Goal: Obtain resource: Obtain resource

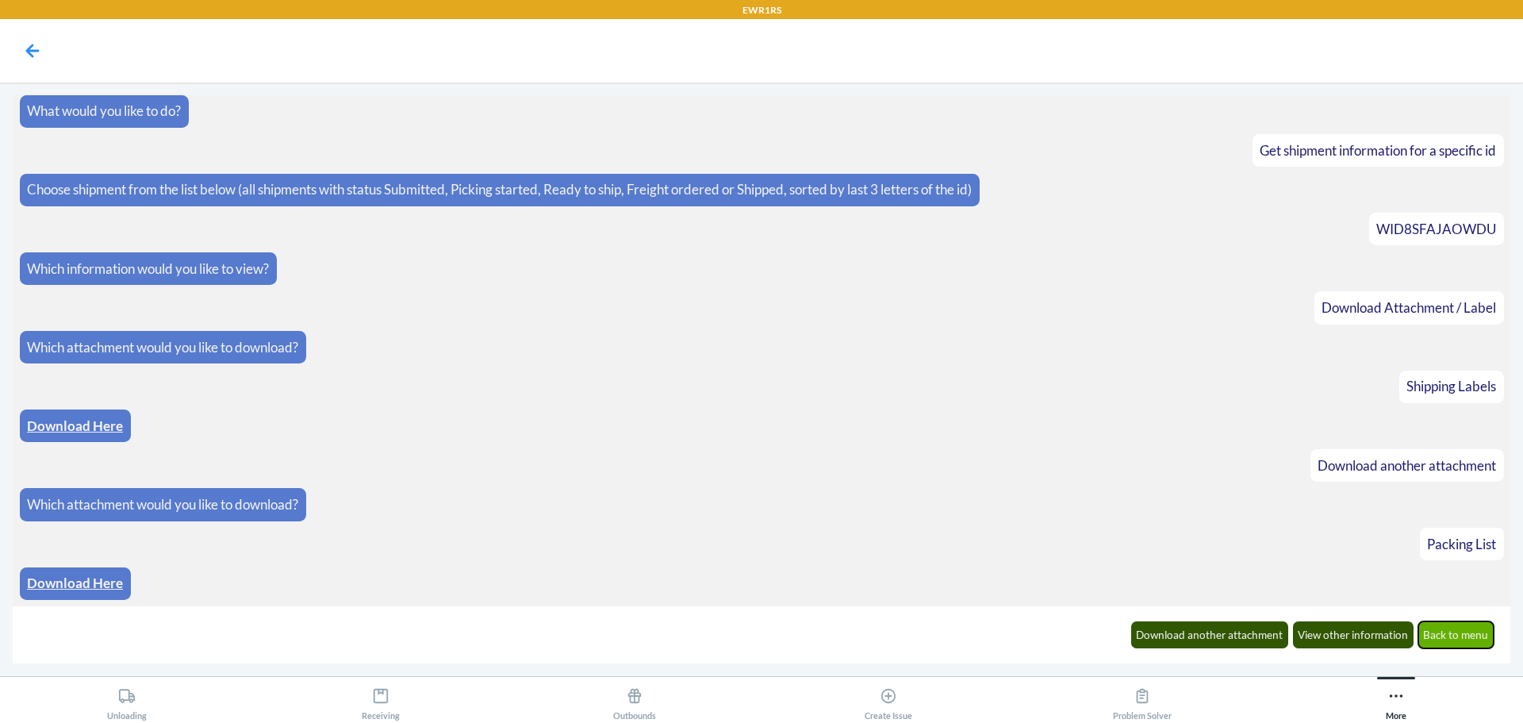
click at [1459, 635] on button "Back to menu" at bounding box center [1456, 634] width 76 height 27
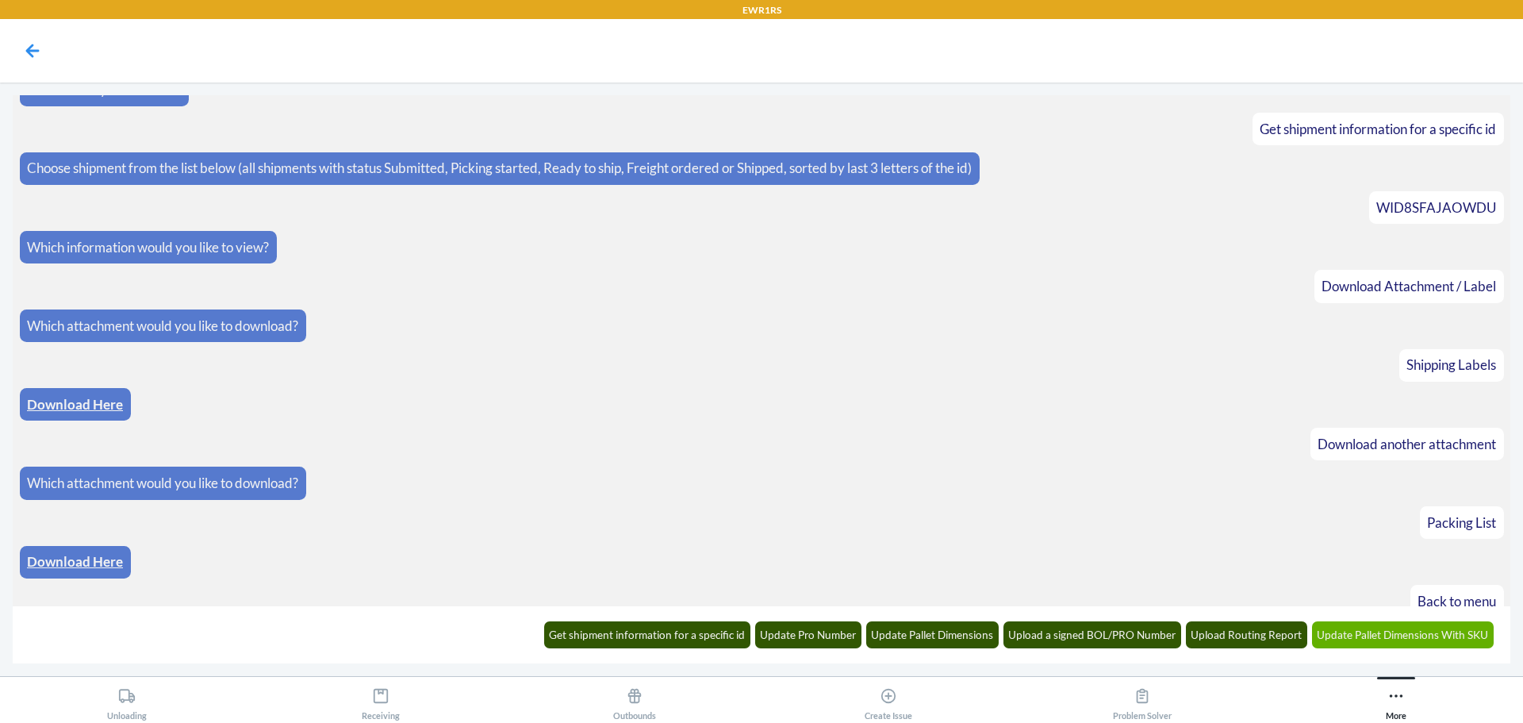
scroll to position [86, 0]
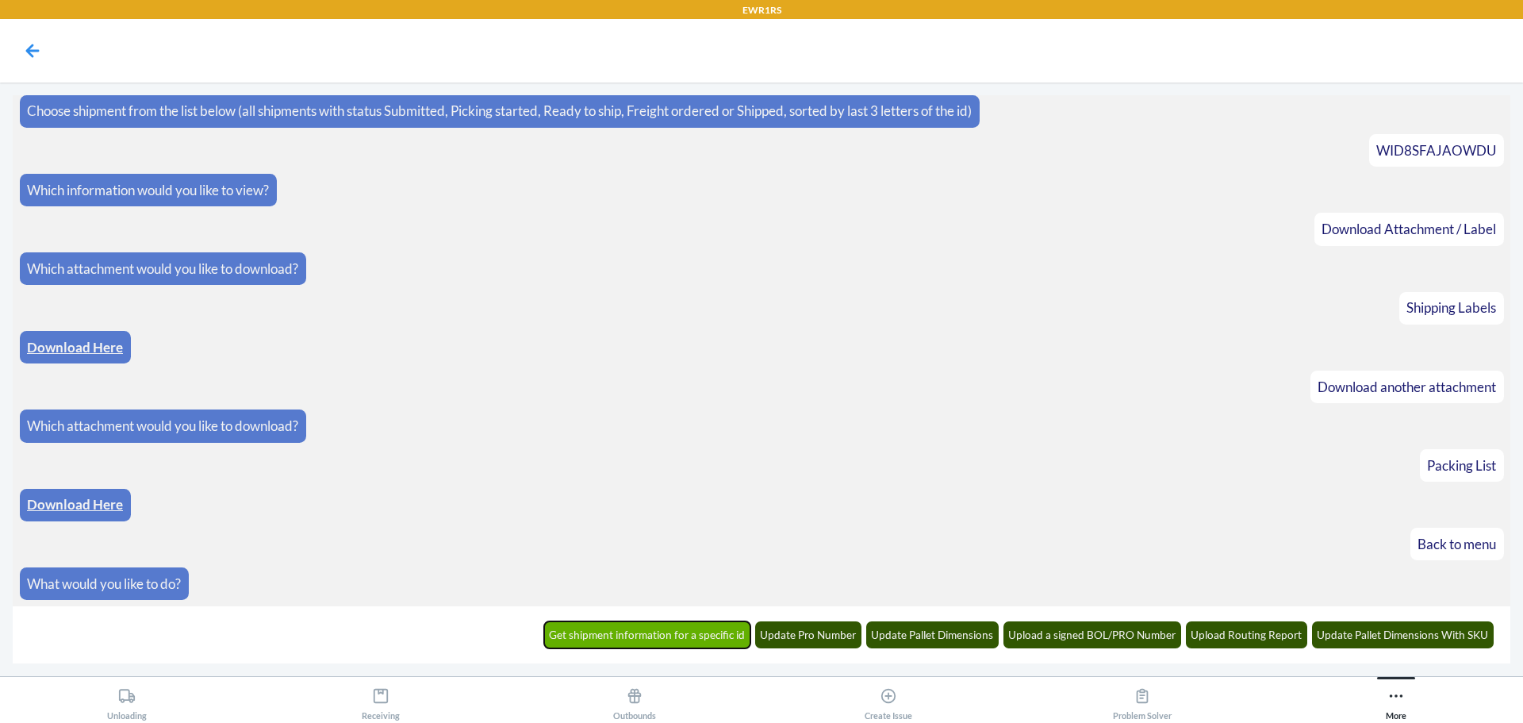
click at [676, 625] on button "Get shipment information for a specific id" at bounding box center [647, 634] width 207 height 27
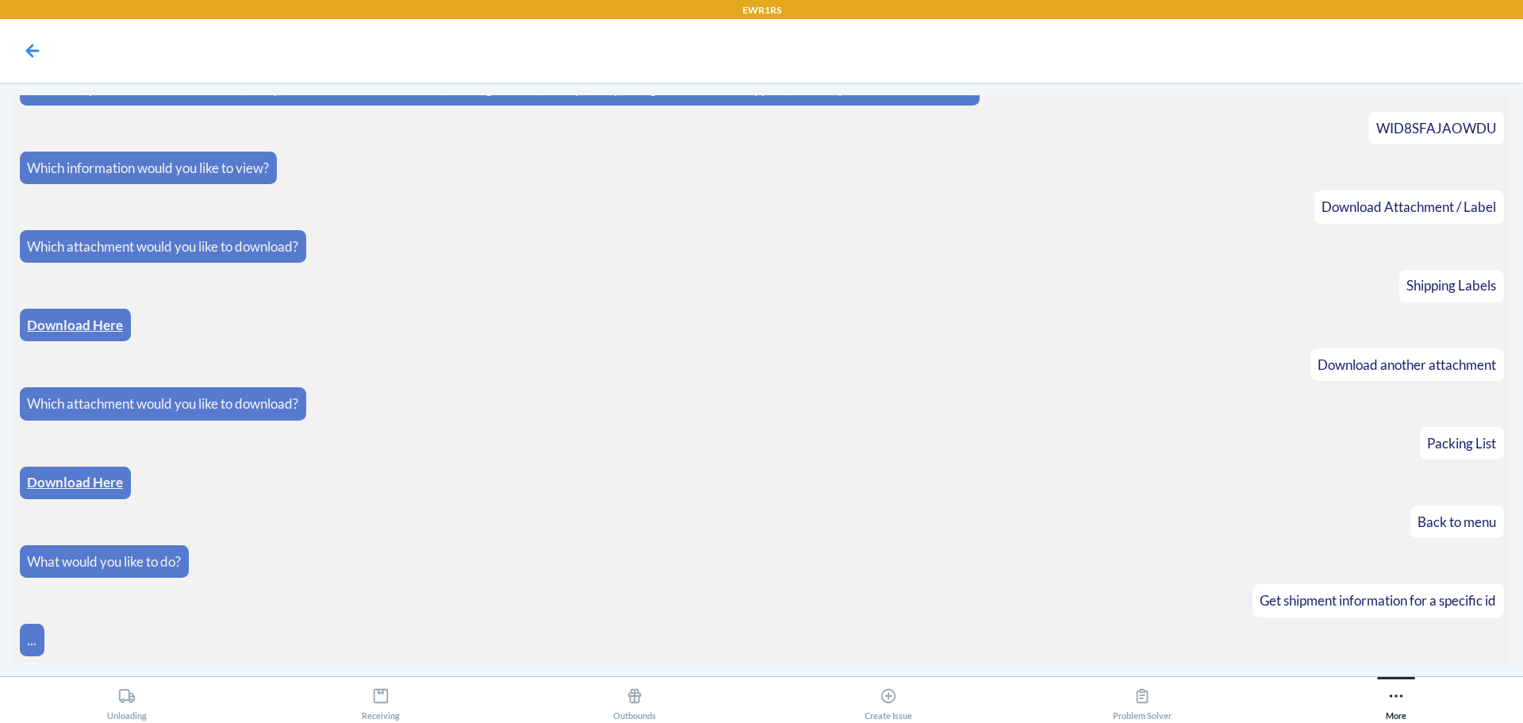
scroll to position [164, 0]
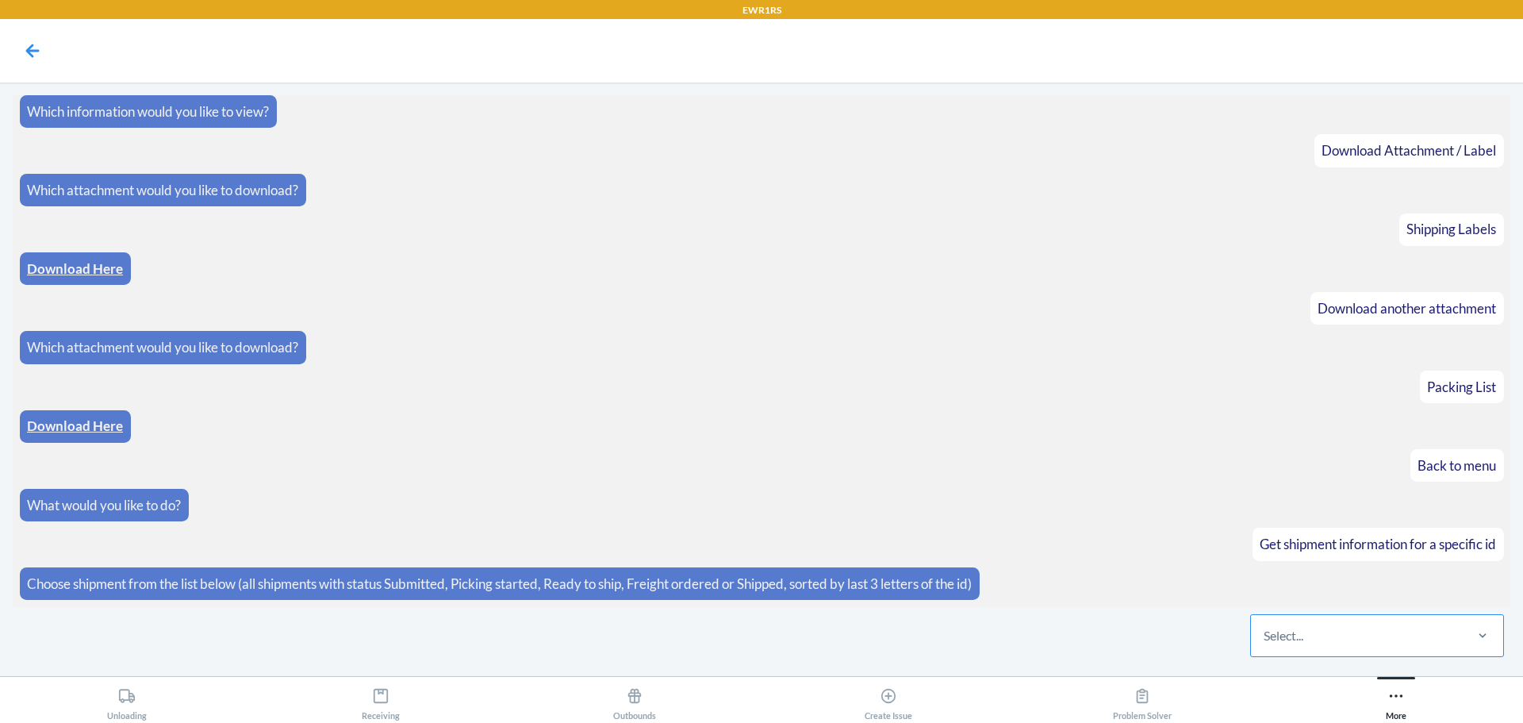
click at [1352, 639] on div "Select..." at bounding box center [1356, 635] width 211 height 41
click at [1265, 639] on input "Select..." at bounding box center [1265, 635] width 2 height 19
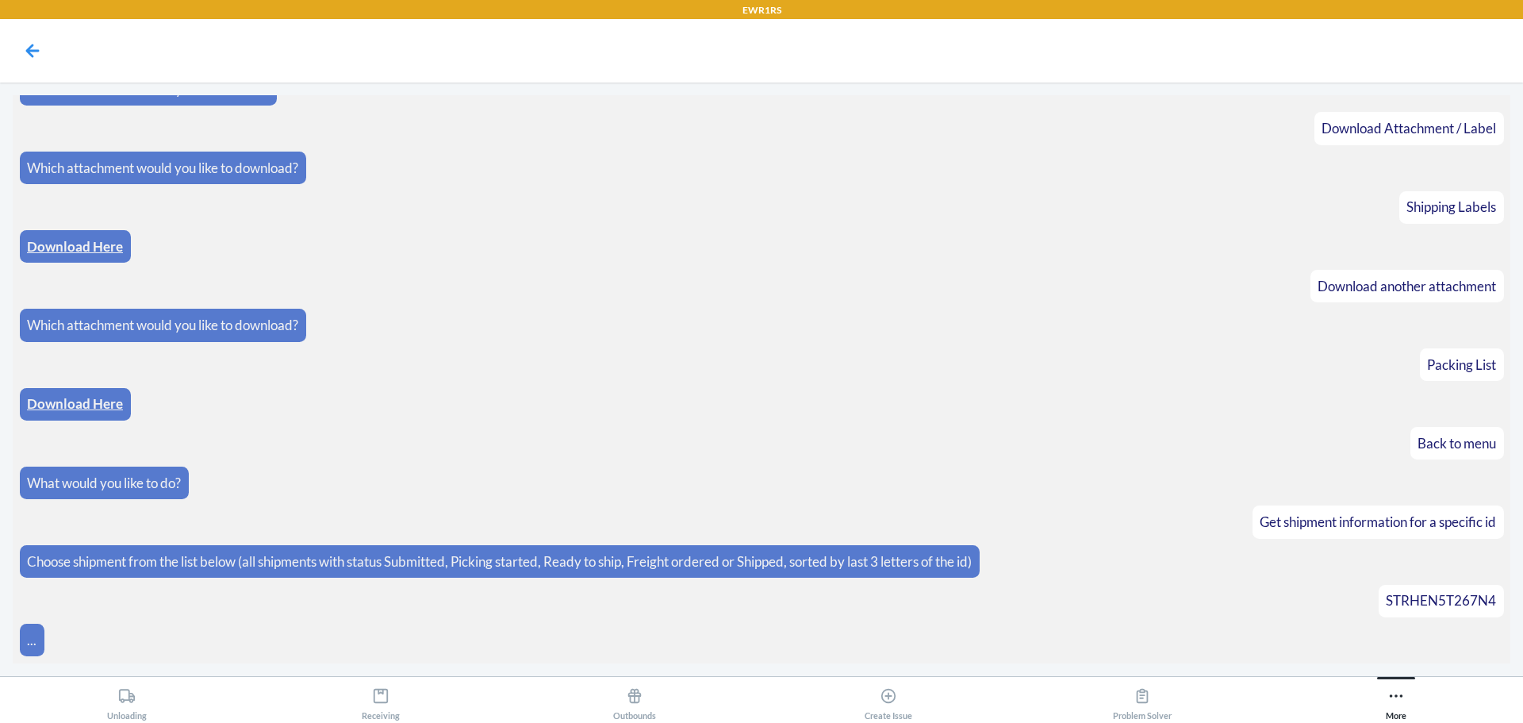
scroll to position [244, 0]
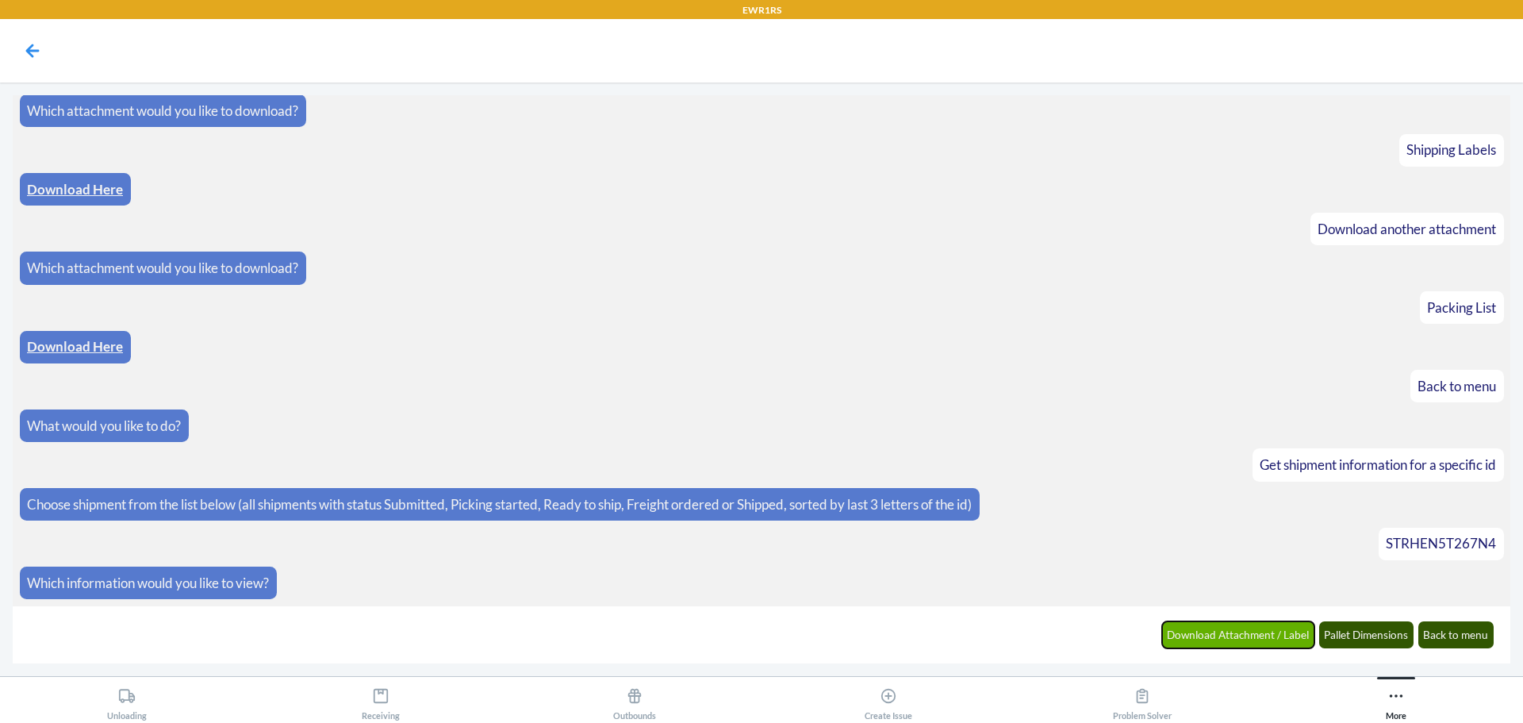
click at [1228, 645] on button "Download Attachment / Label" at bounding box center [1238, 634] width 153 height 27
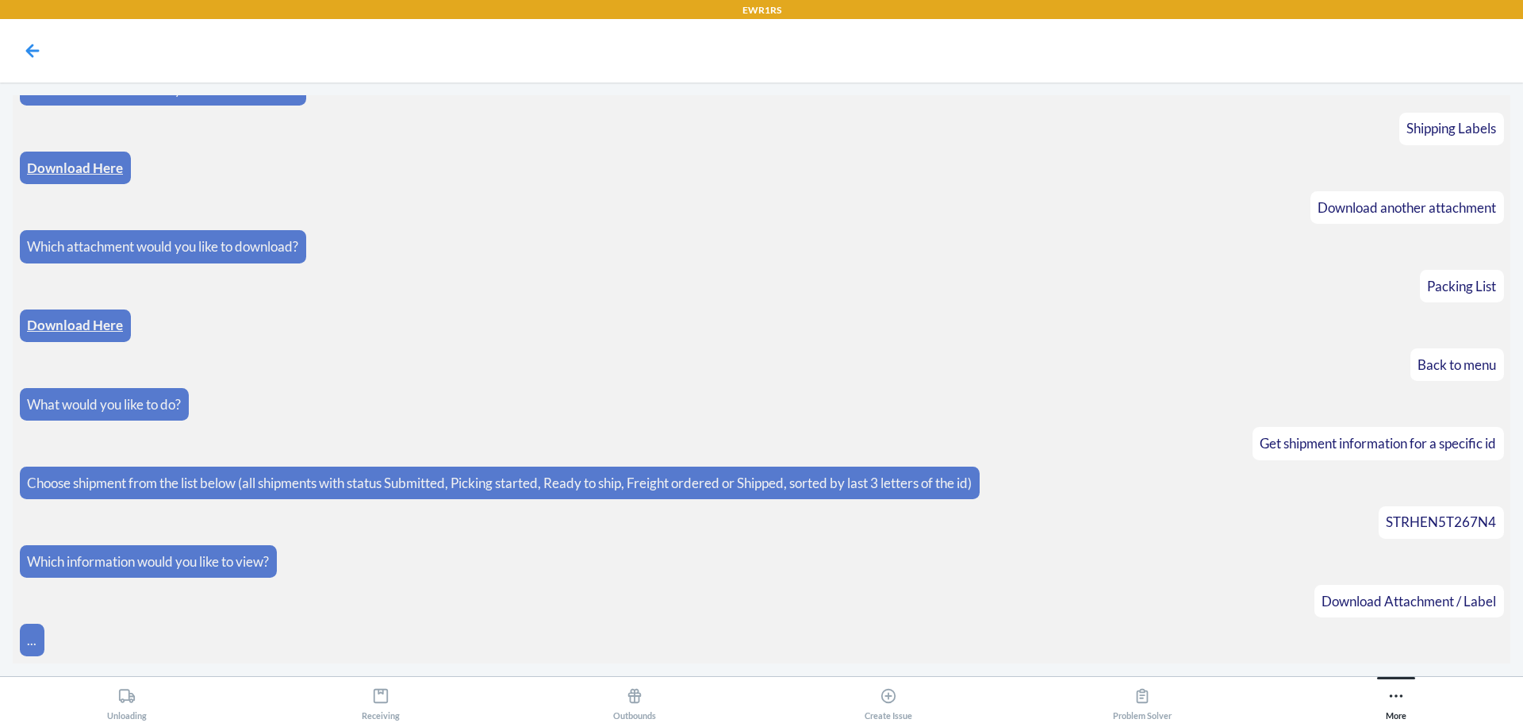
scroll to position [322, 0]
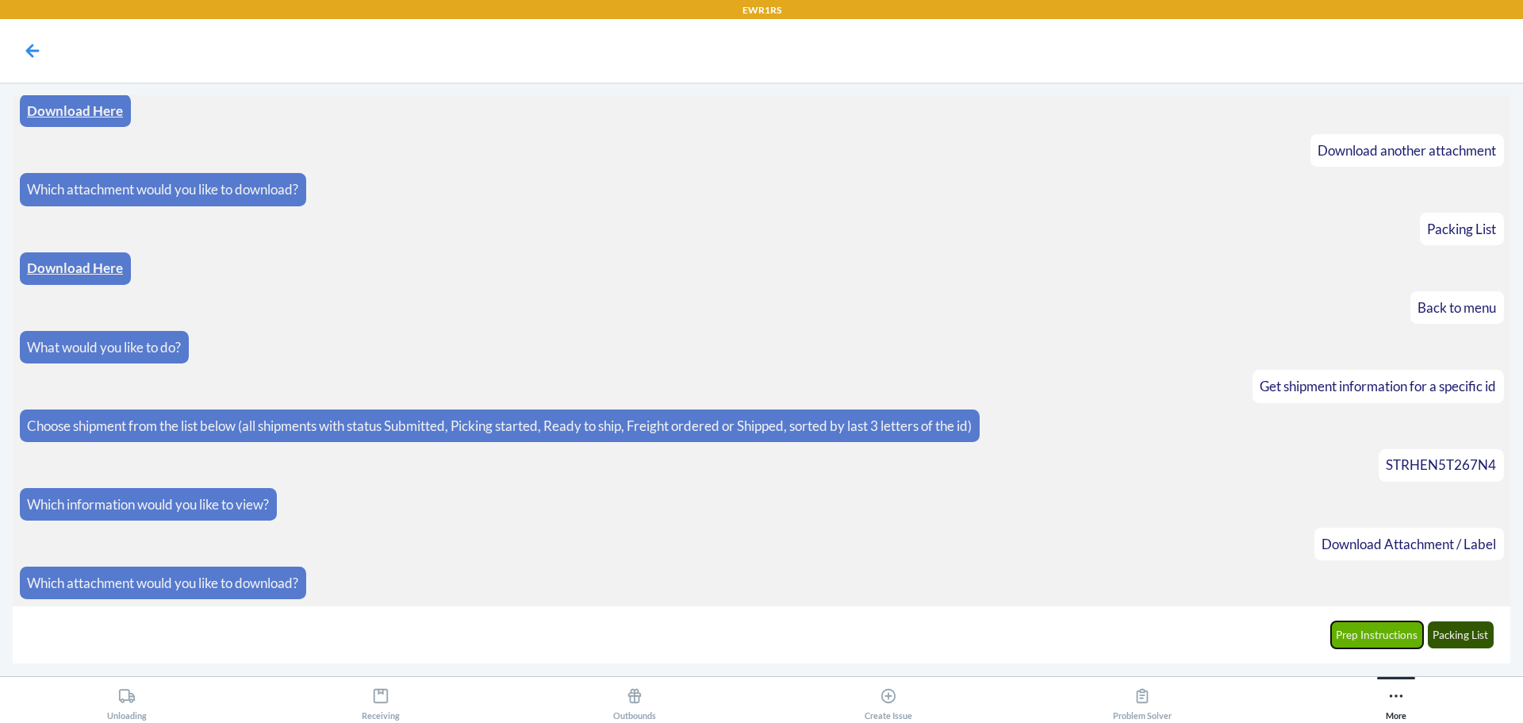
click at [1374, 636] on button "Prep Instructions" at bounding box center [1377, 634] width 93 height 27
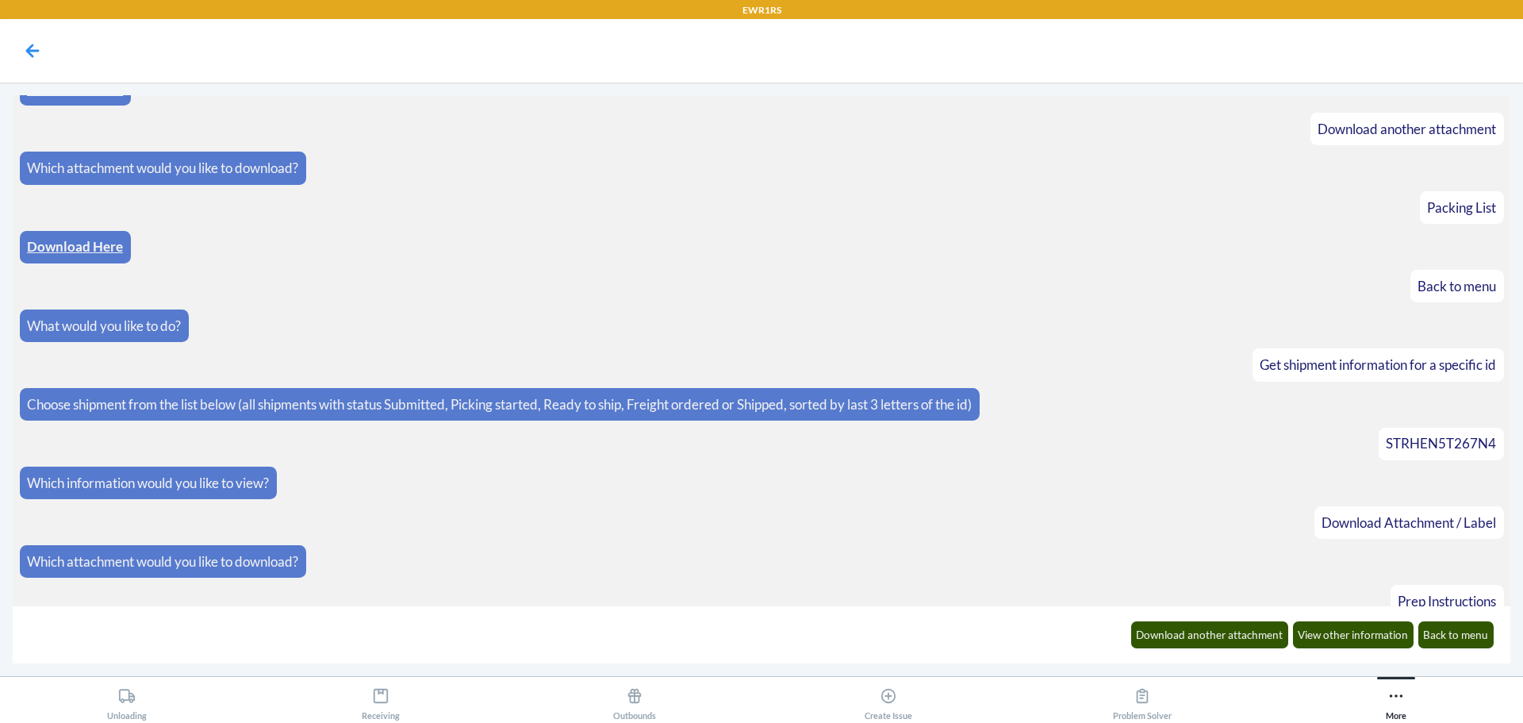
scroll to position [401, 0]
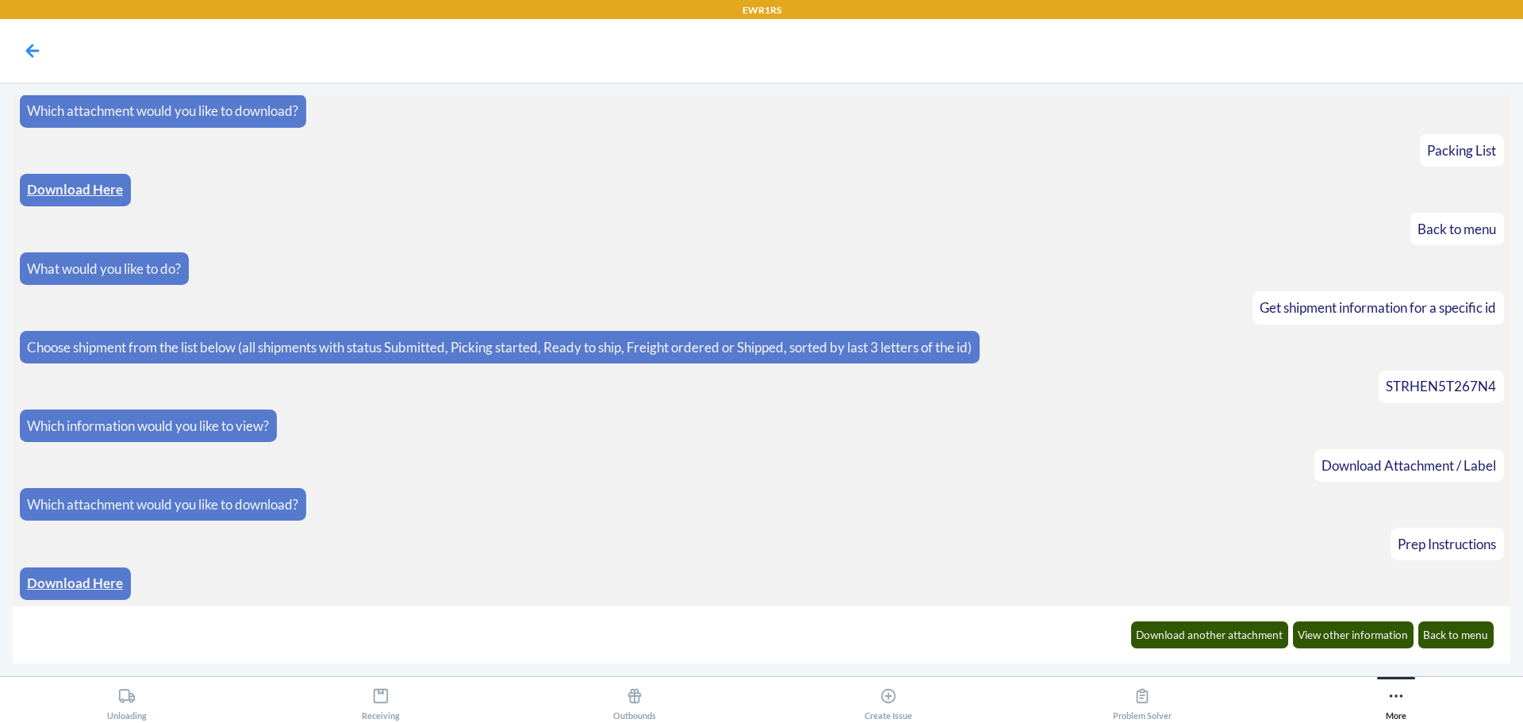
click at [58, 581] on link "Download Here" at bounding box center [75, 582] width 96 height 17
click at [1211, 650] on div "Download another attachment View other information Back to menu" at bounding box center [1312, 634] width 382 height 44
click at [1210, 628] on button "Download another attachment" at bounding box center [1210, 634] width 158 height 27
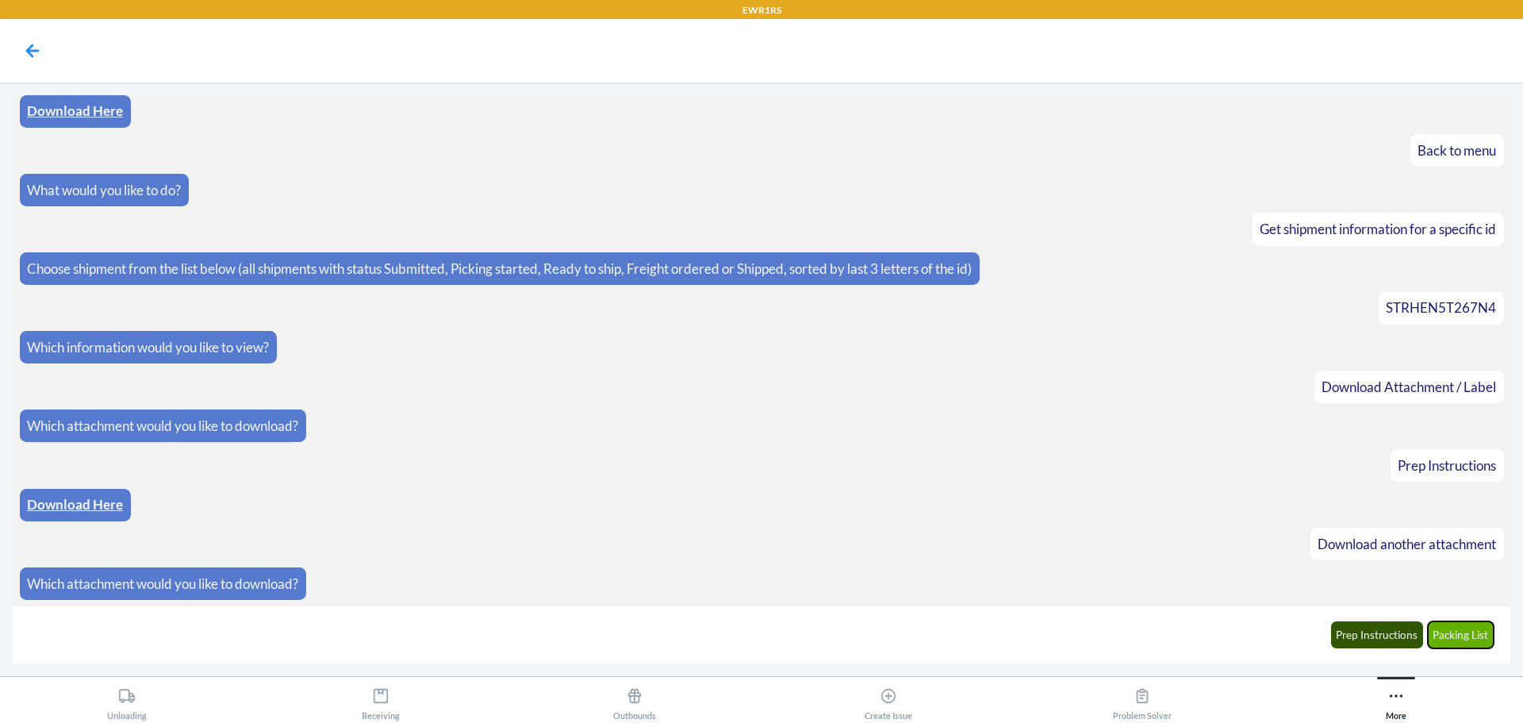
click at [1487, 636] on button "Packing List" at bounding box center [1461, 634] width 67 height 27
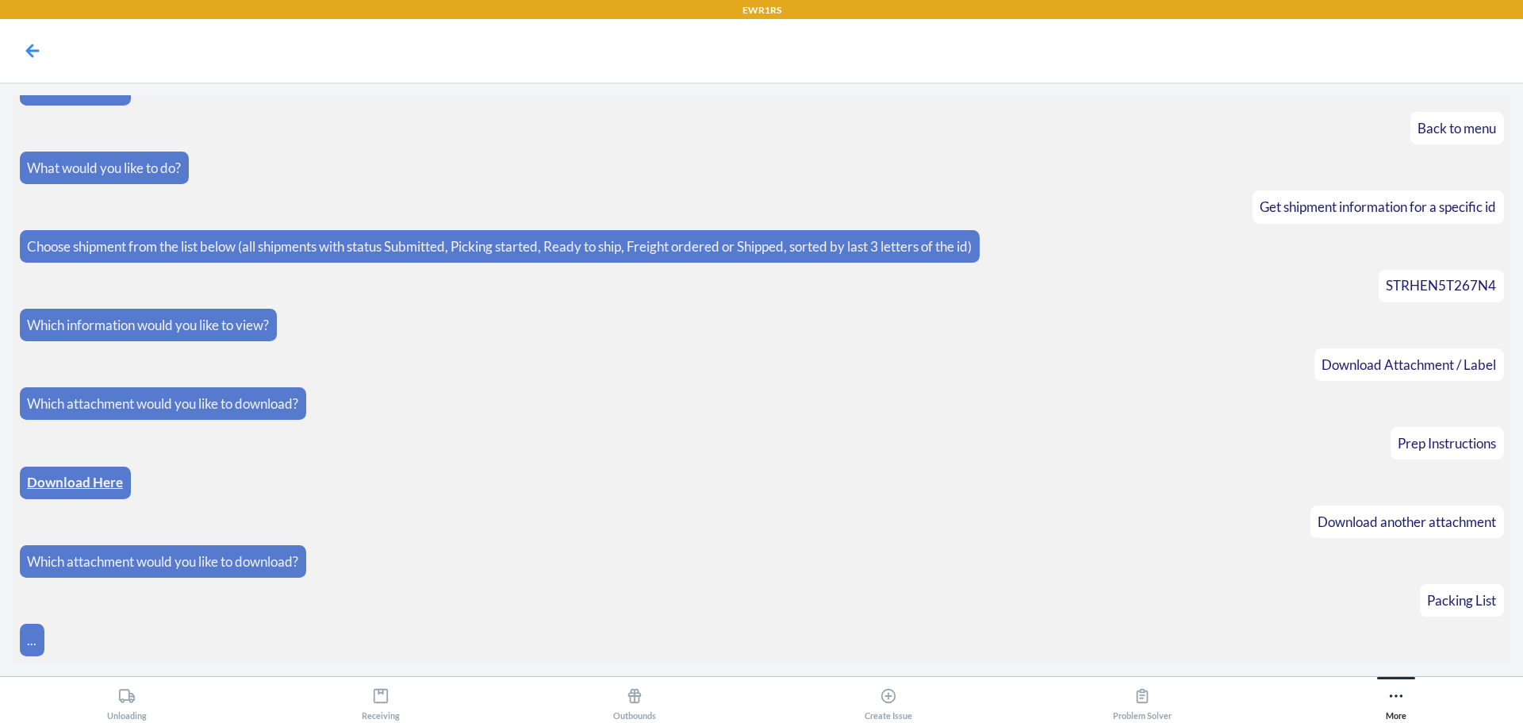
scroll to position [558, 0]
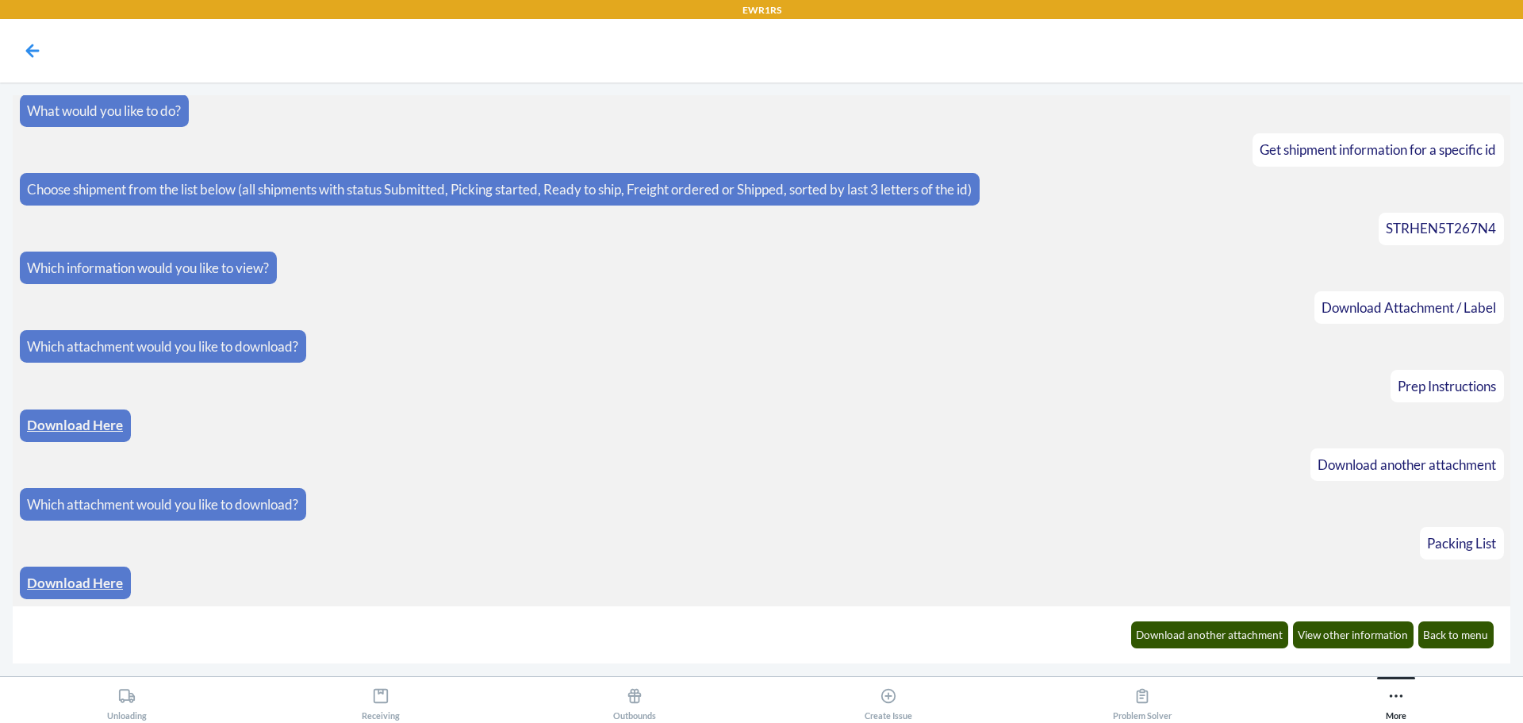
click at [77, 585] on link "Download Here" at bounding box center [75, 582] width 96 height 17
